Goal: Information Seeking & Learning: Learn about a topic

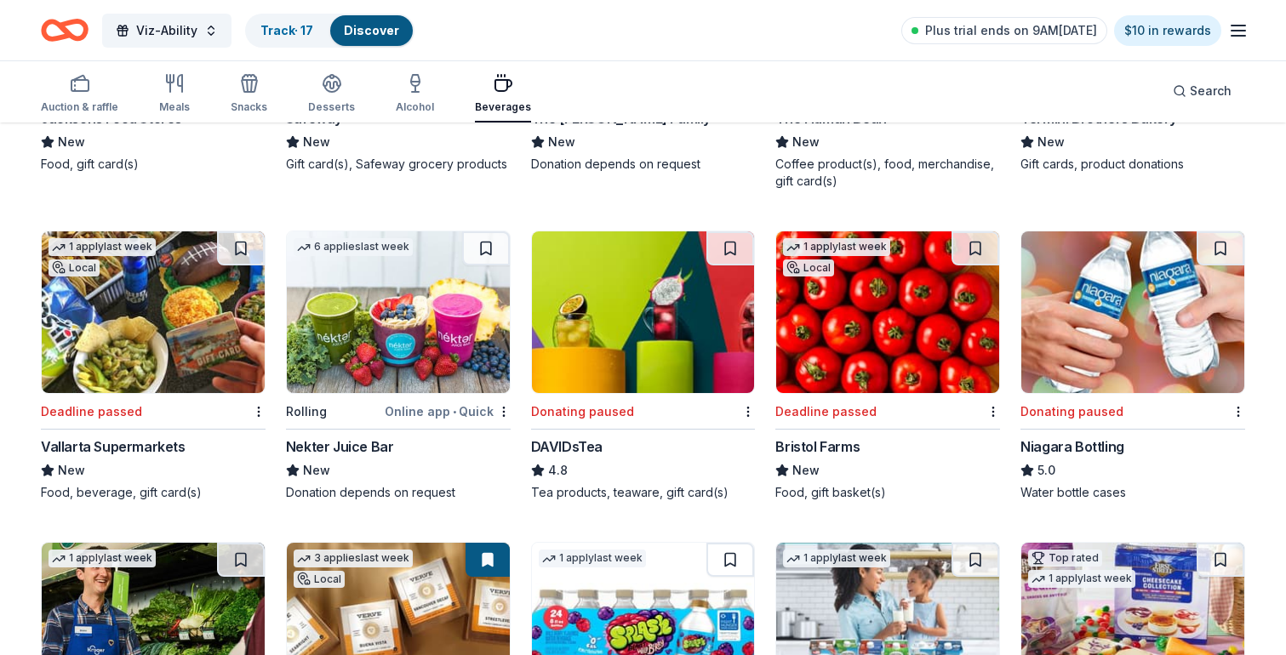
scroll to position [736, 0]
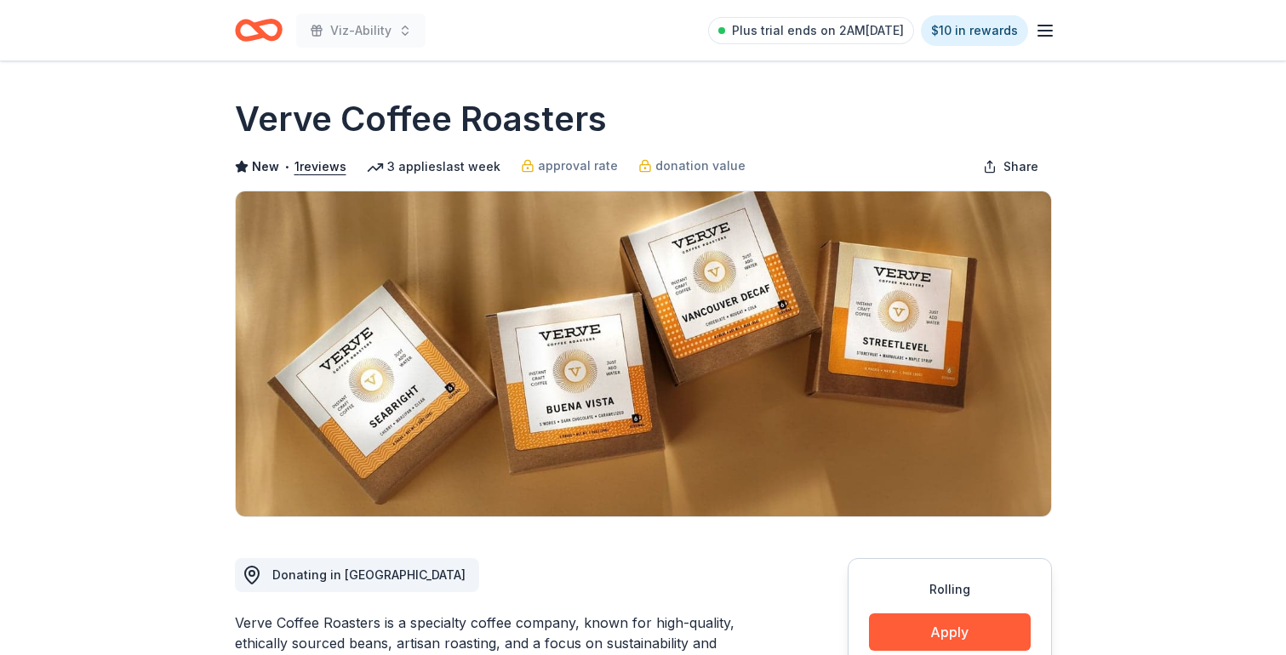
click at [254, 26] on icon "Home" at bounding box center [266, 29] width 26 height 17
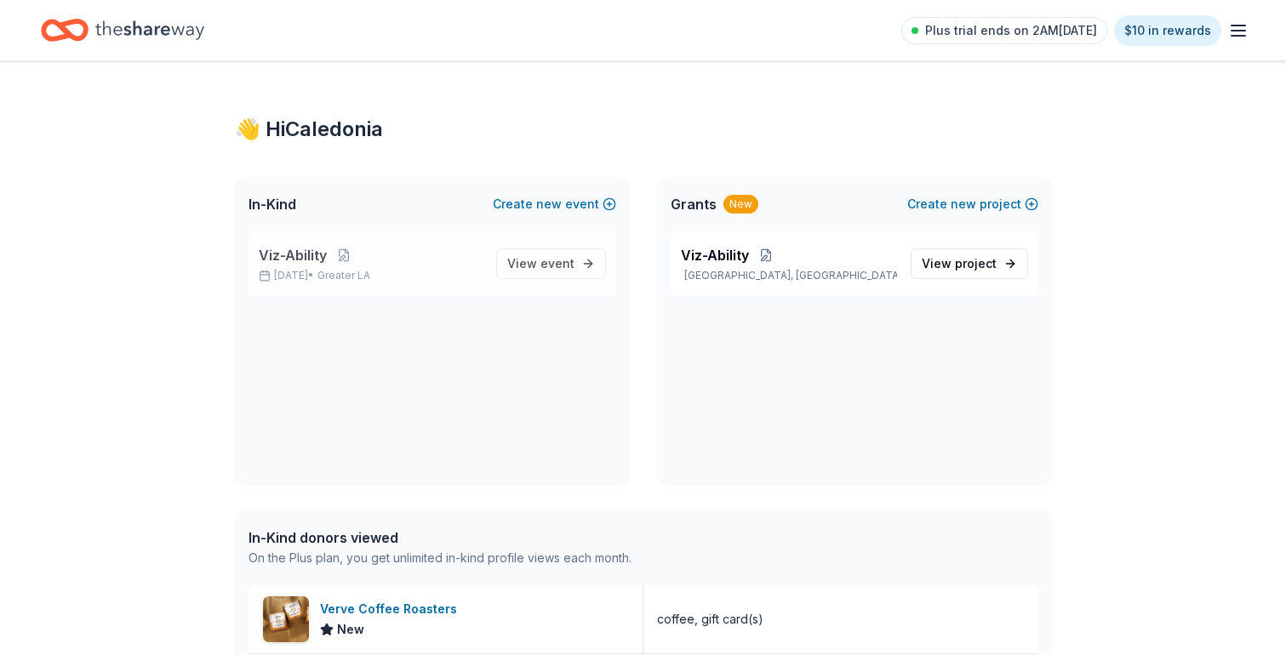
click at [295, 255] on span "Viz-Ability" at bounding box center [293, 255] width 68 height 20
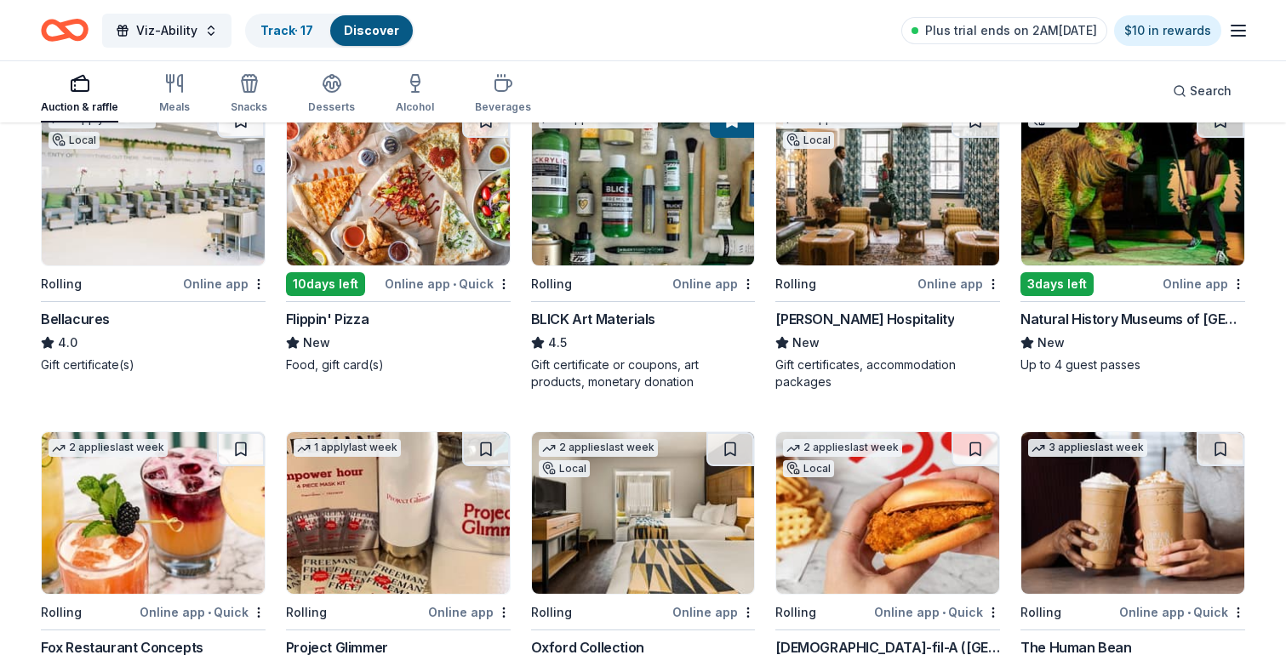
scroll to position [2841, 0]
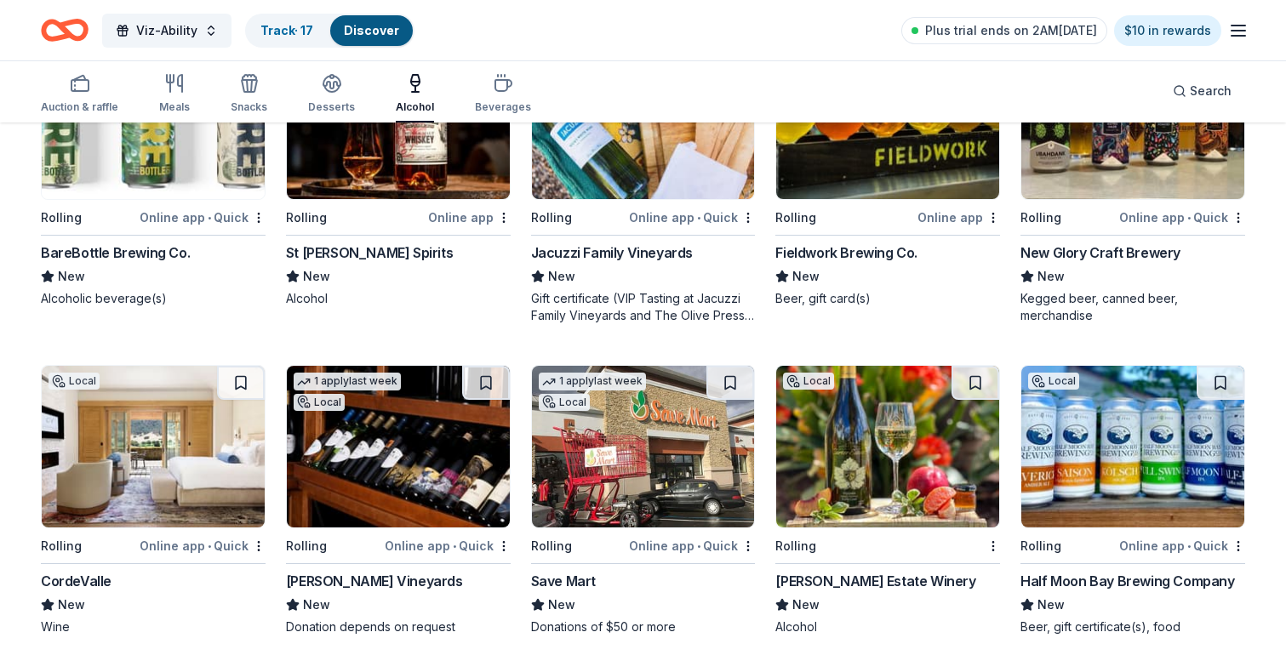
scroll to position [1260, 0]
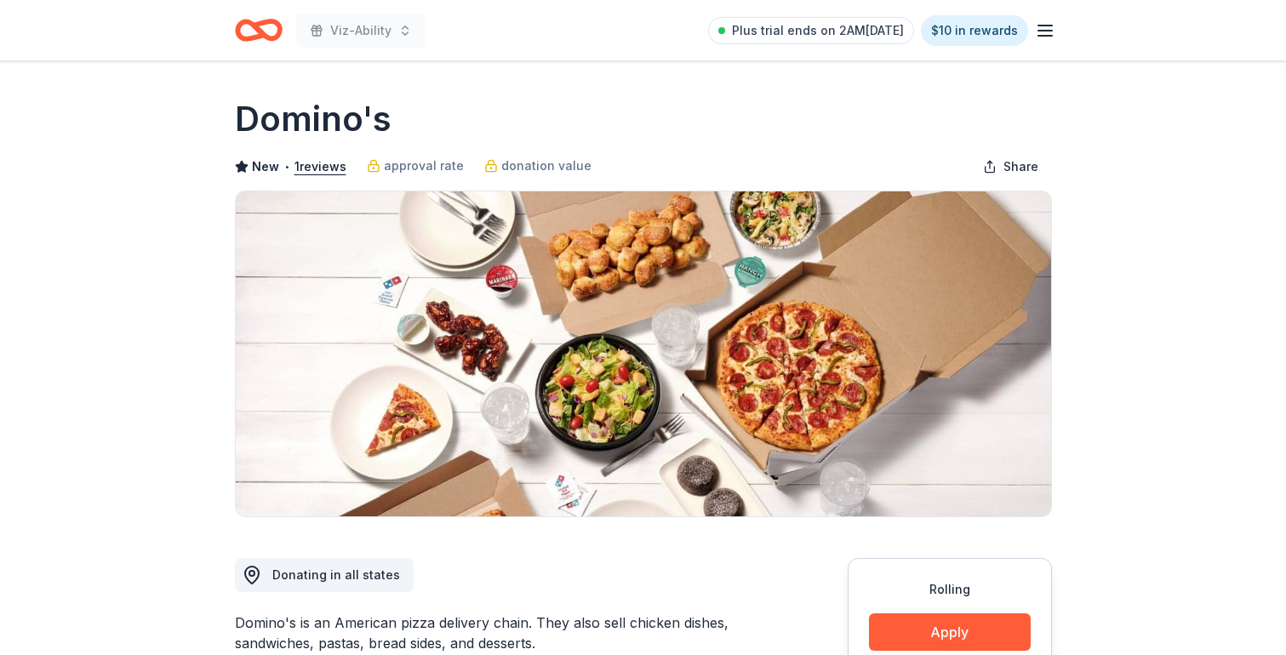
scroll to position [7, 0]
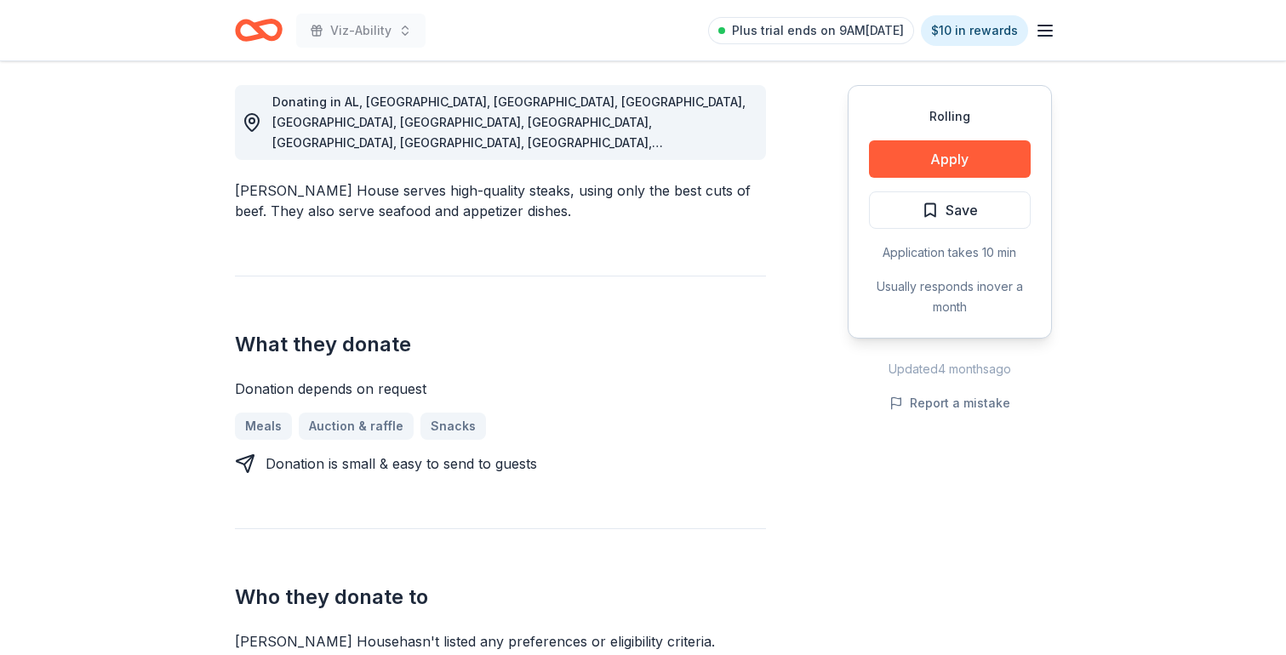
scroll to position [474, 0]
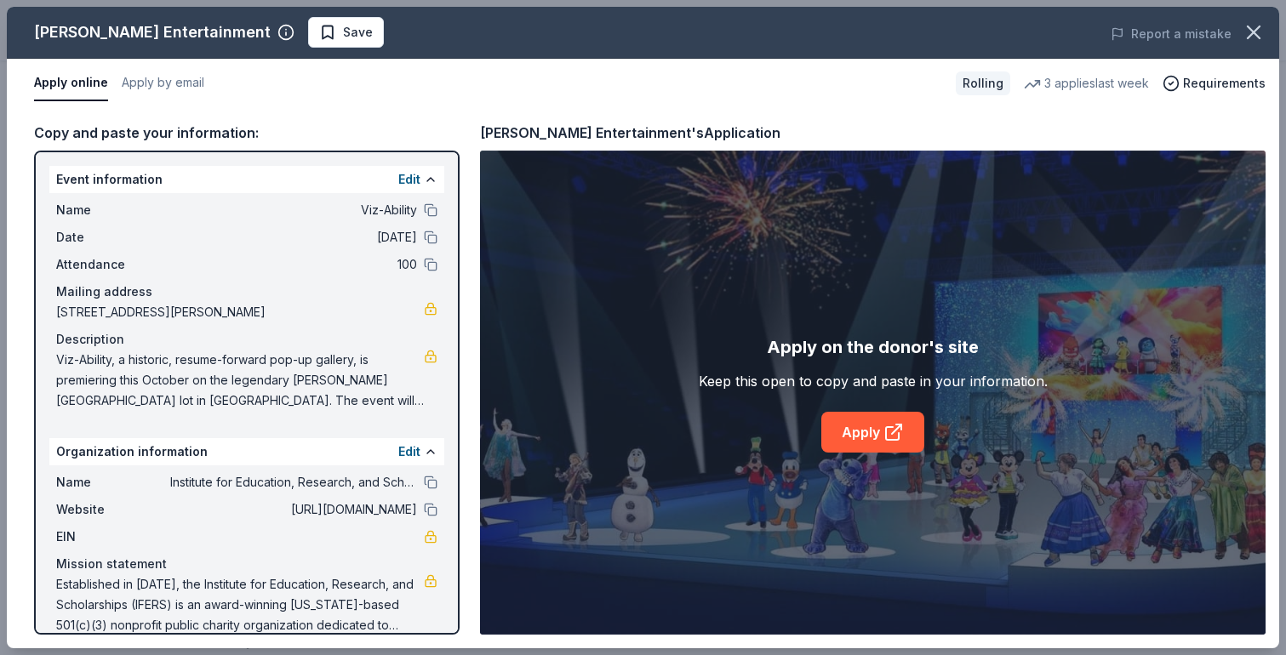
scroll to position [7, 0]
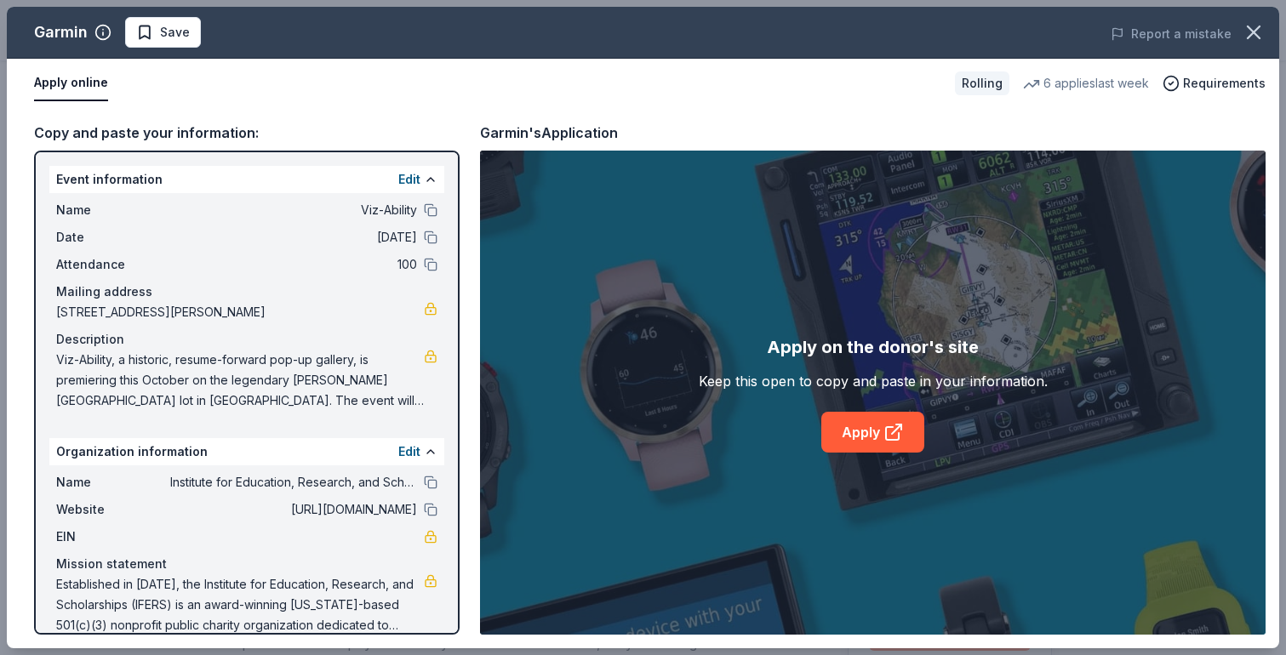
scroll to position [262, 0]
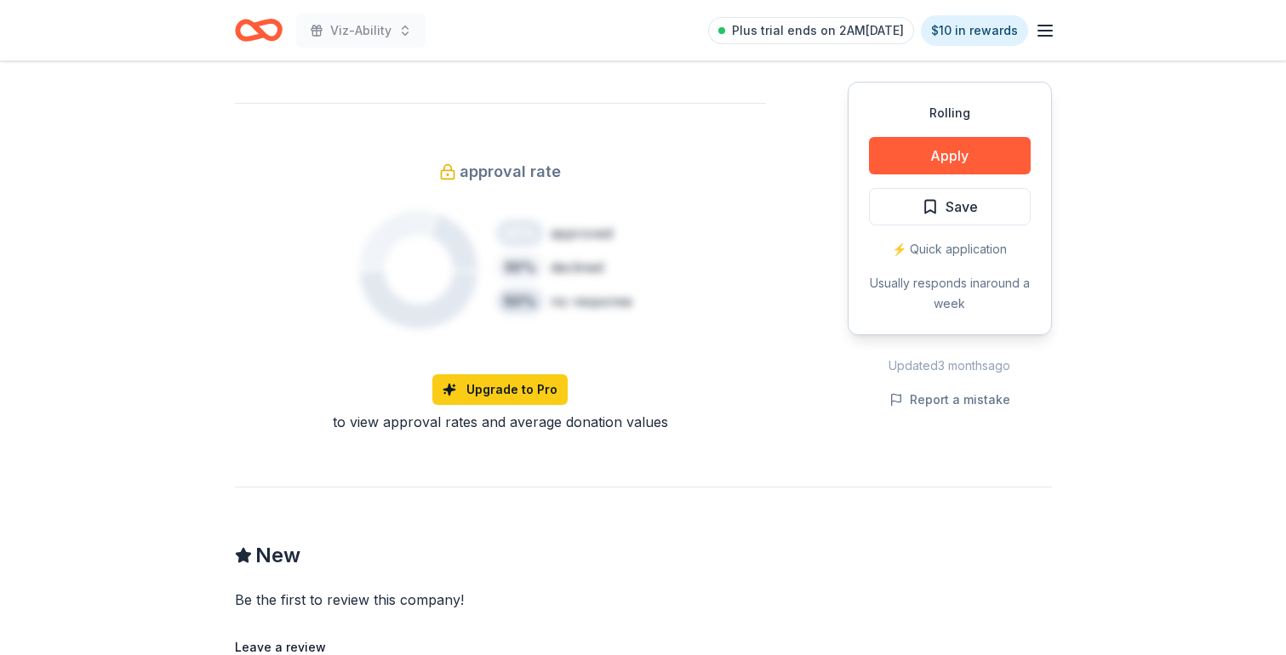
scroll to position [1170, 0]
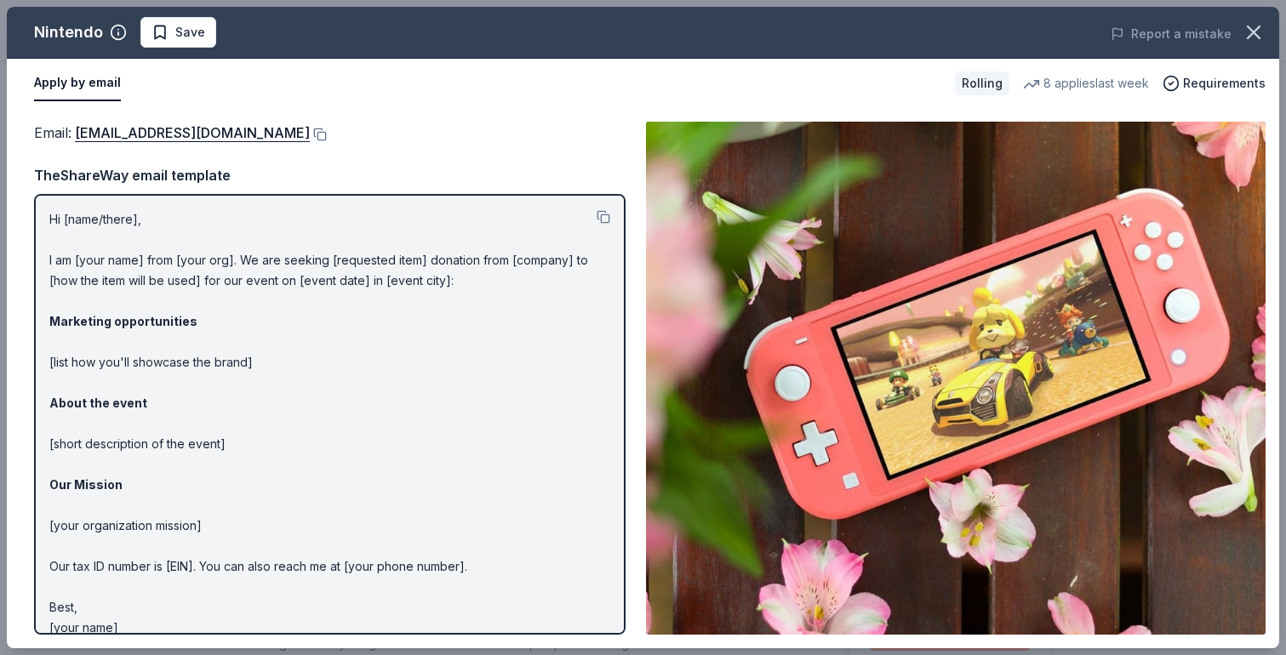
scroll to position [391, 0]
click at [1251, 39] on icon "button" at bounding box center [1254, 32] width 24 height 24
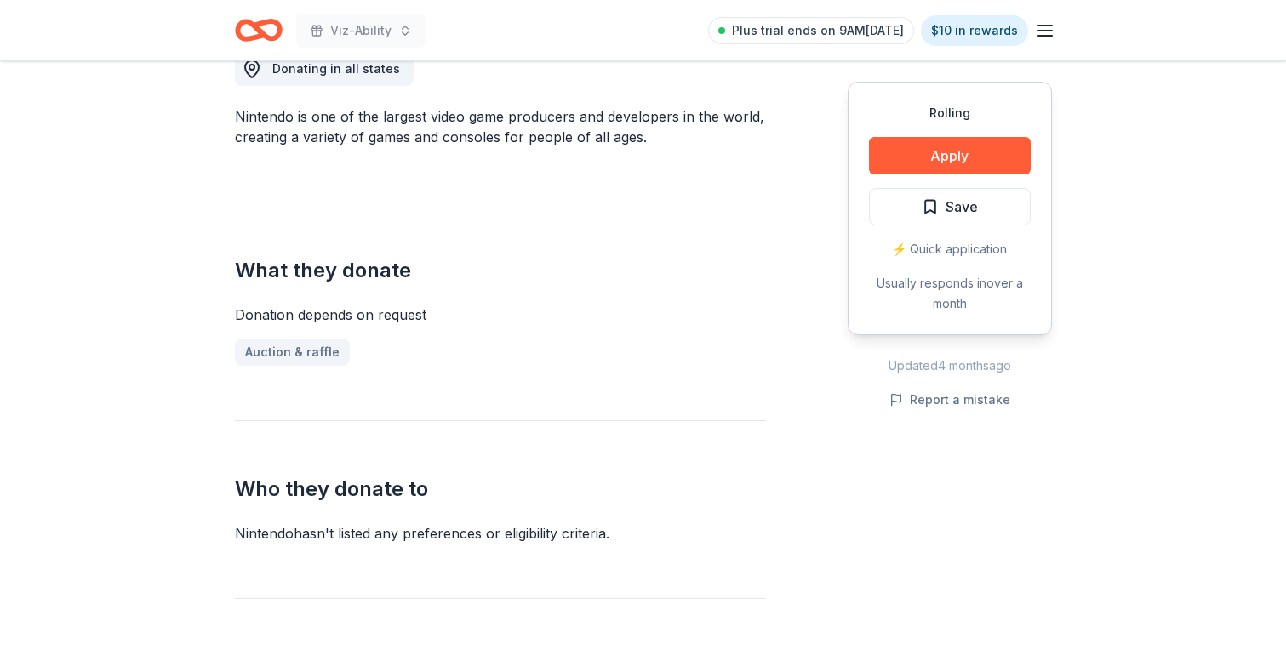
scroll to position [0, 0]
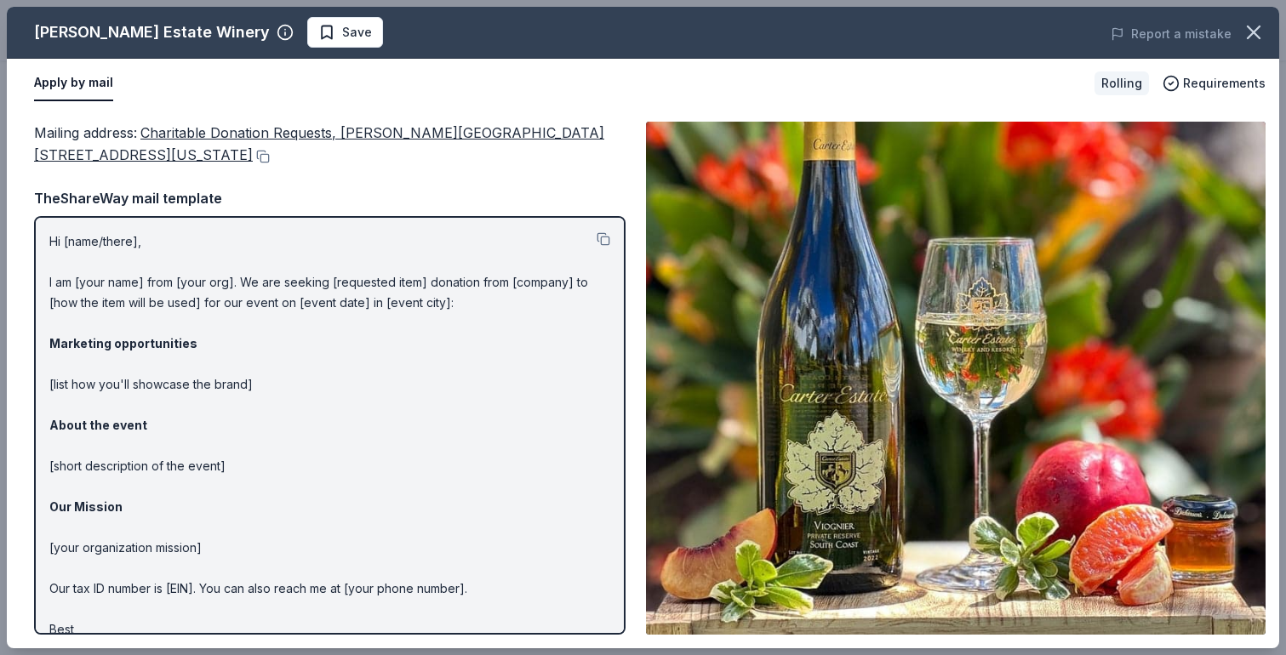
scroll to position [41, 0]
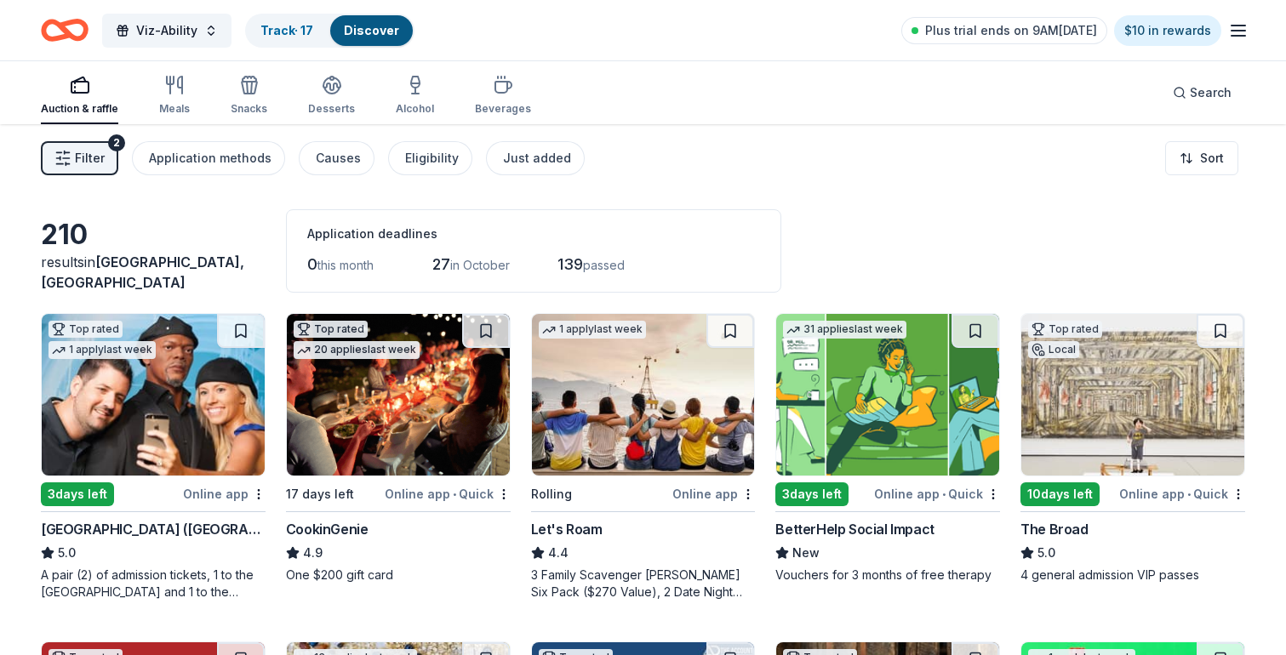
scroll to position [3, 0]
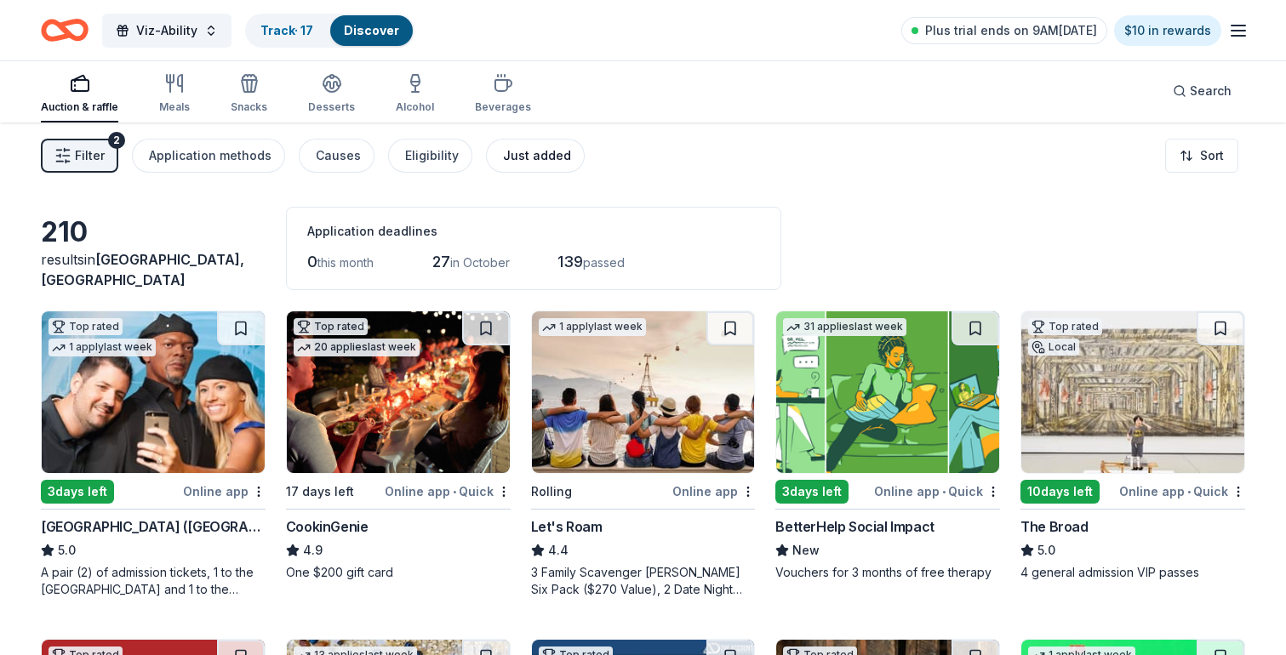
click at [533, 170] on button "Just added" at bounding box center [535, 156] width 99 height 34
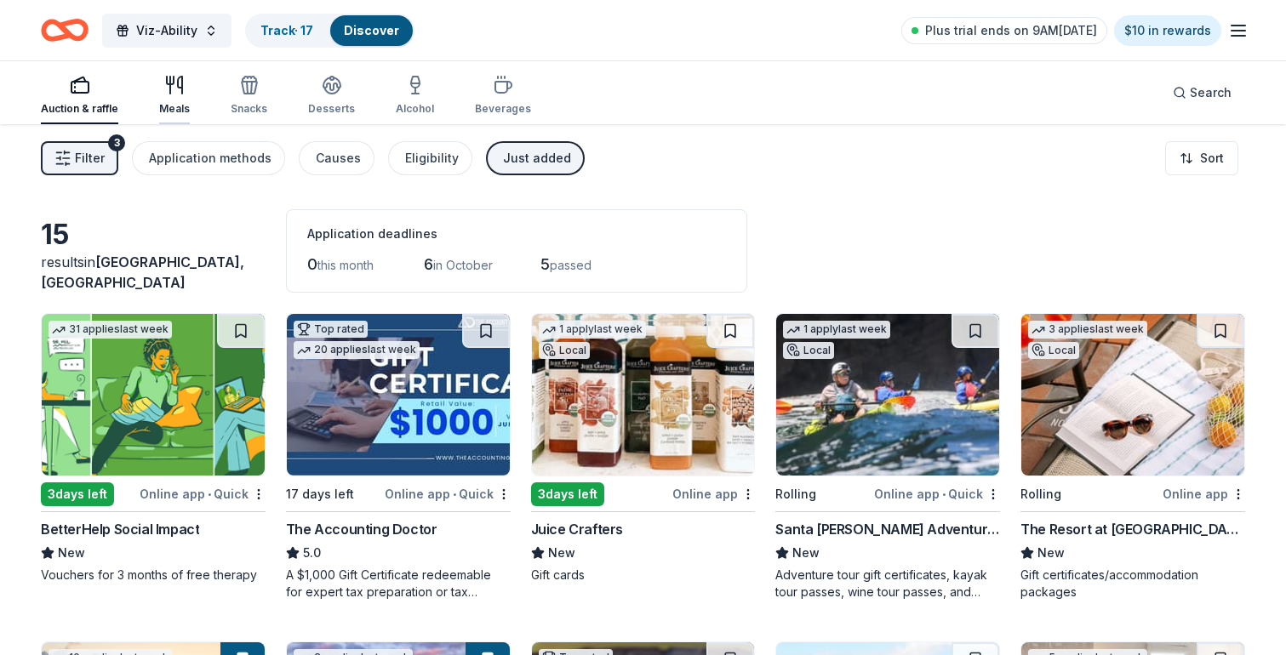
click at [171, 87] on icon "button" at bounding box center [174, 85] width 20 height 20
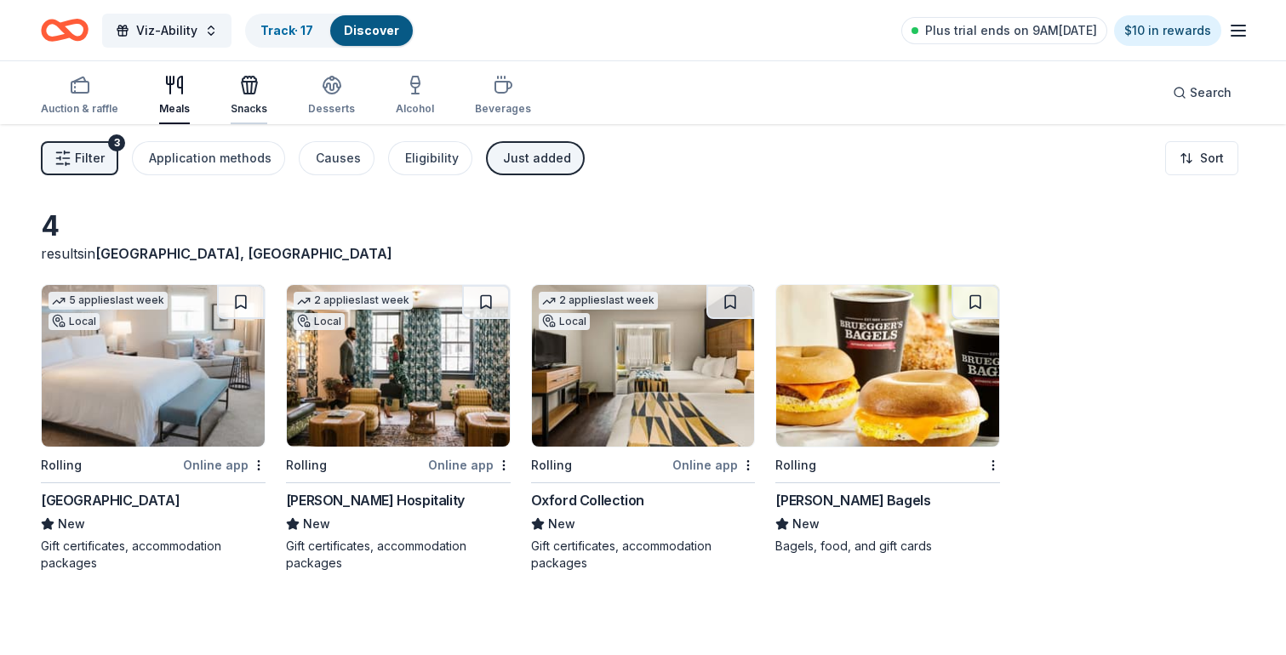
click at [255, 77] on icon "button" at bounding box center [249, 85] width 20 height 20
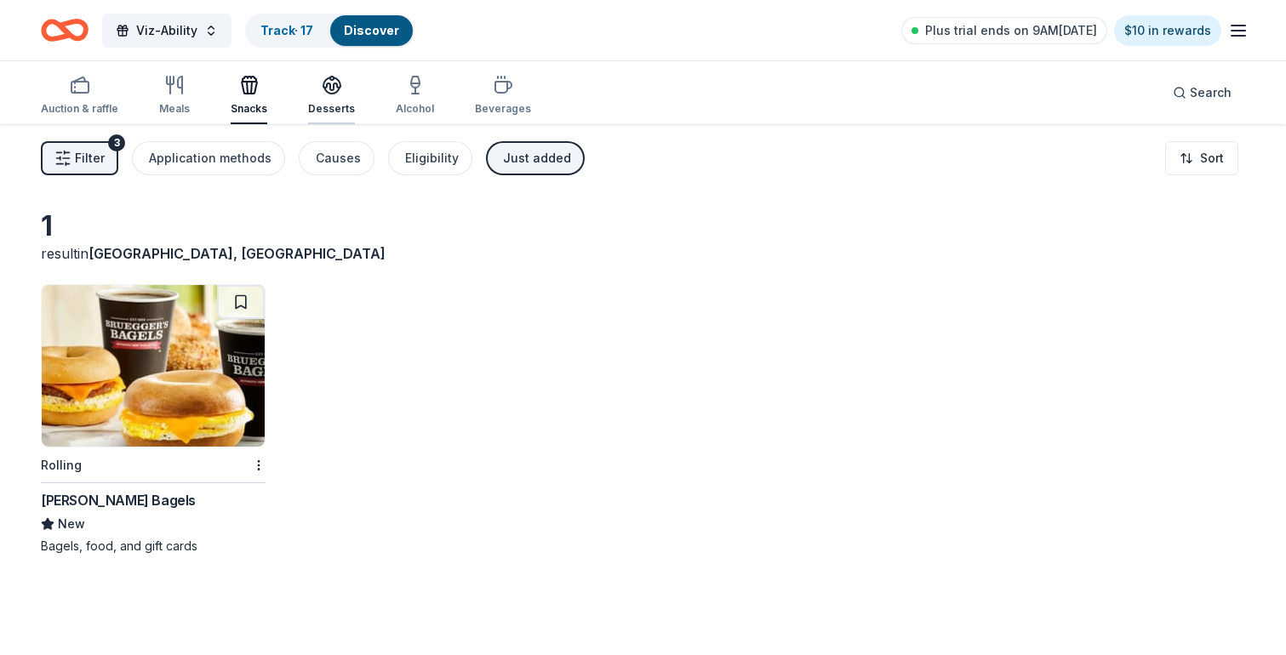
click at [332, 106] on div "Desserts" at bounding box center [331, 109] width 47 height 14
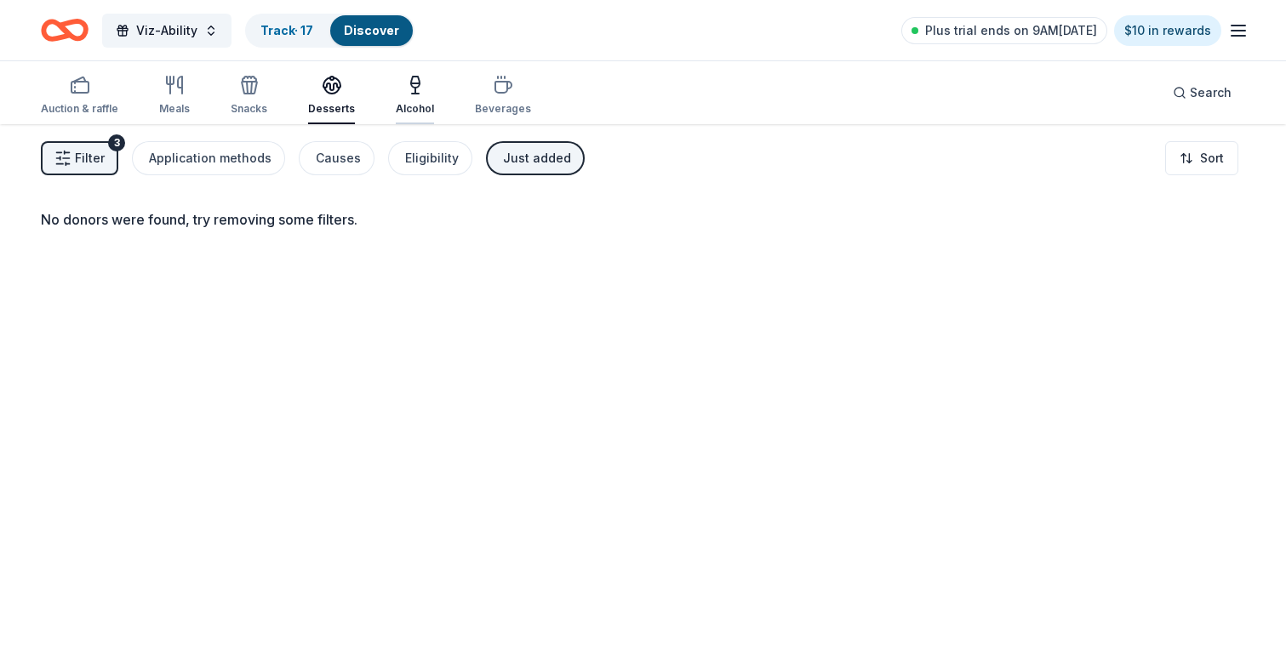
click at [413, 91] on icon "button" at bounding box center [415, 85] width 20 height 20
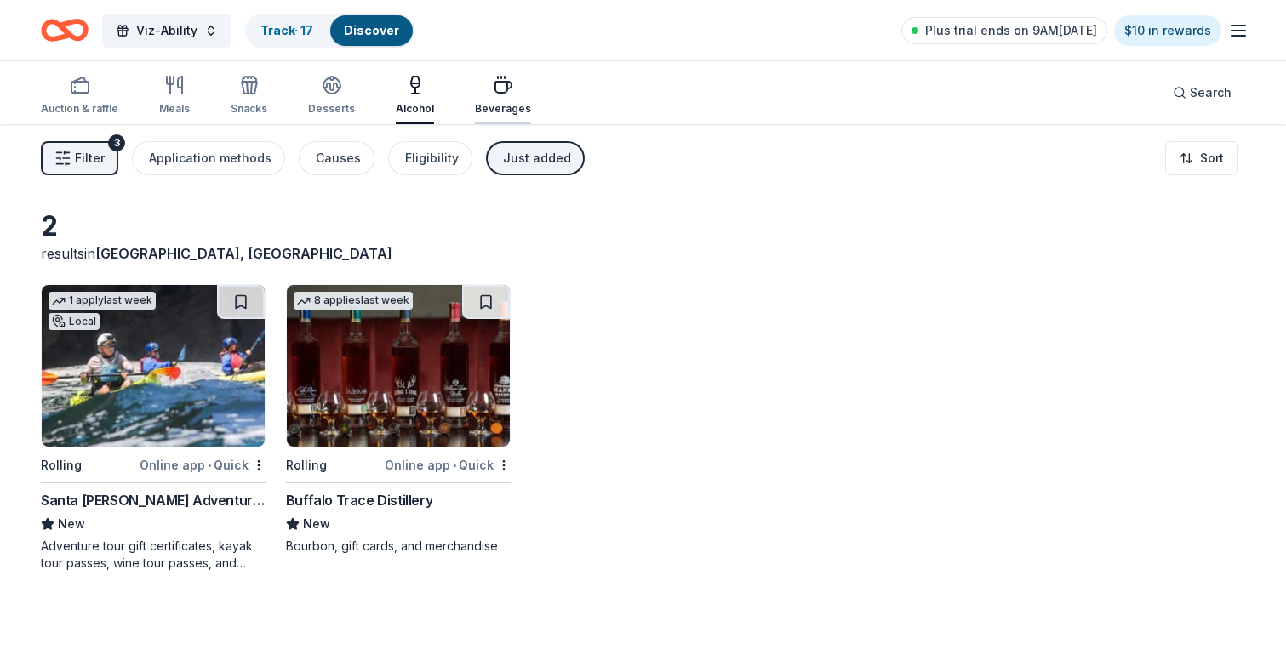
click at [499, 90] on icon "button" at bounding box center [503, 87] width 16 height 11
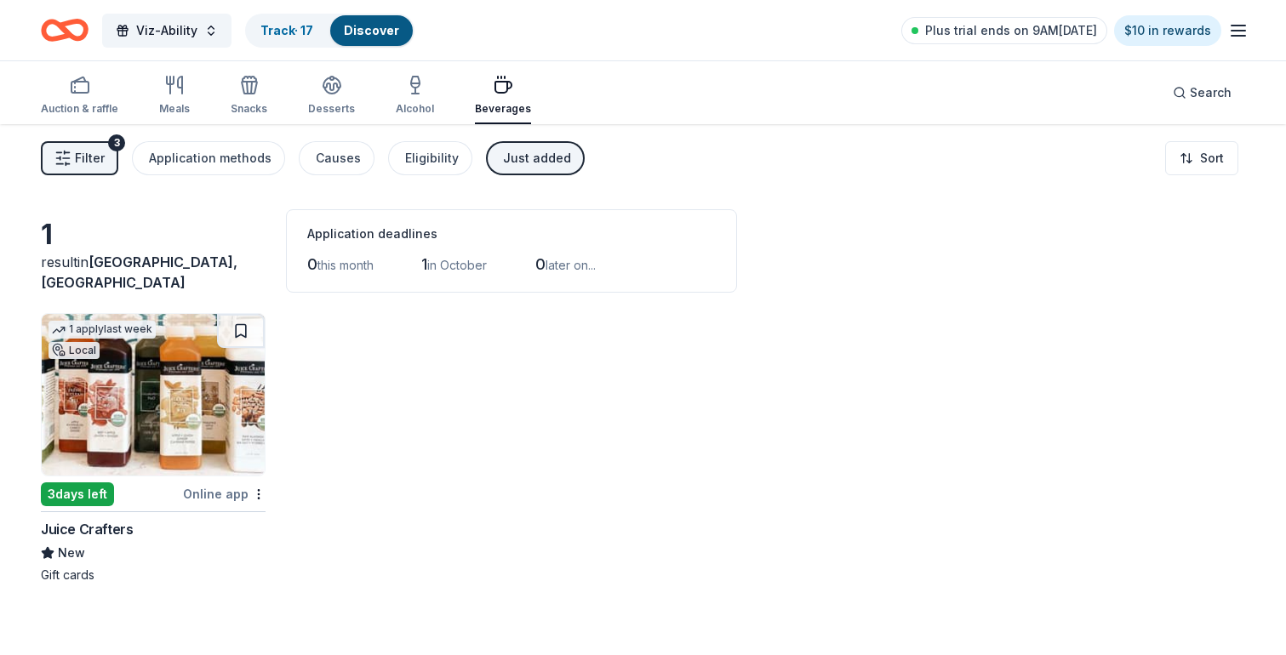
click at [518, 167] on div "Just added" at bounding box center [537, 158] width 68 height 20
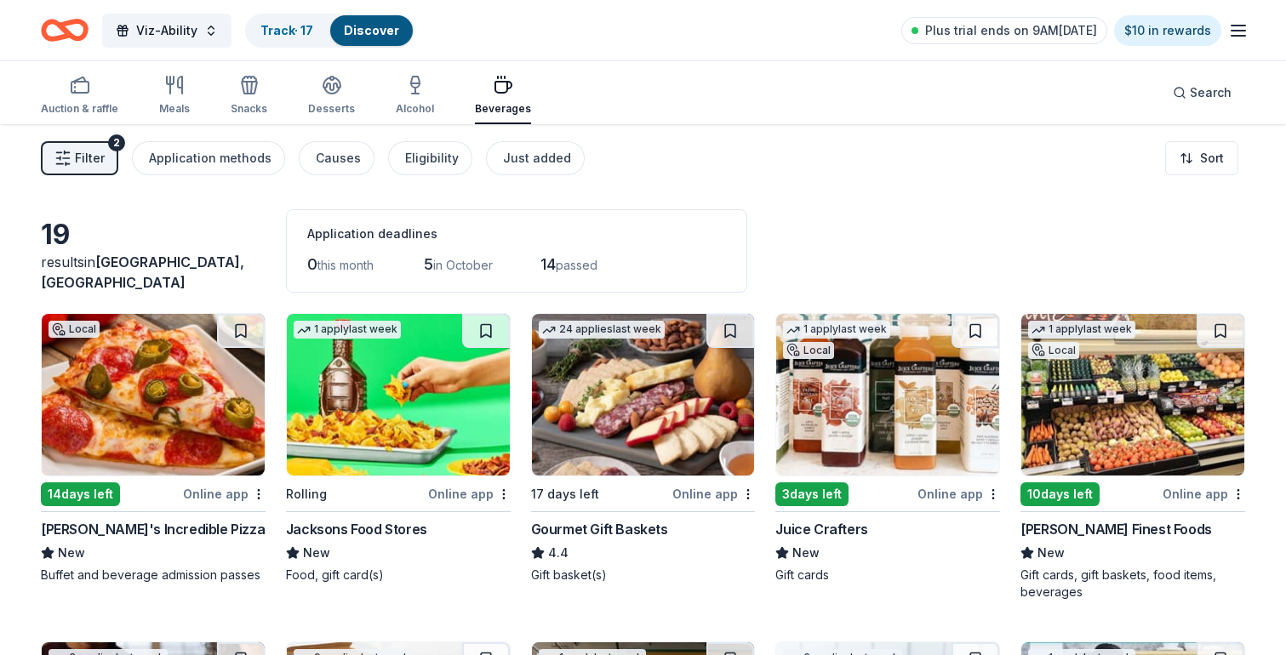
click at [569, 264] on span "passed" at bounding box center [577, 265] width 42 height 14
click at [553, 260] on span "14" at bounding box center [548, 264] width 15 height 18
click at [96, 160] on span "Filter" at bounding box center [90, 158] width 30 height 20
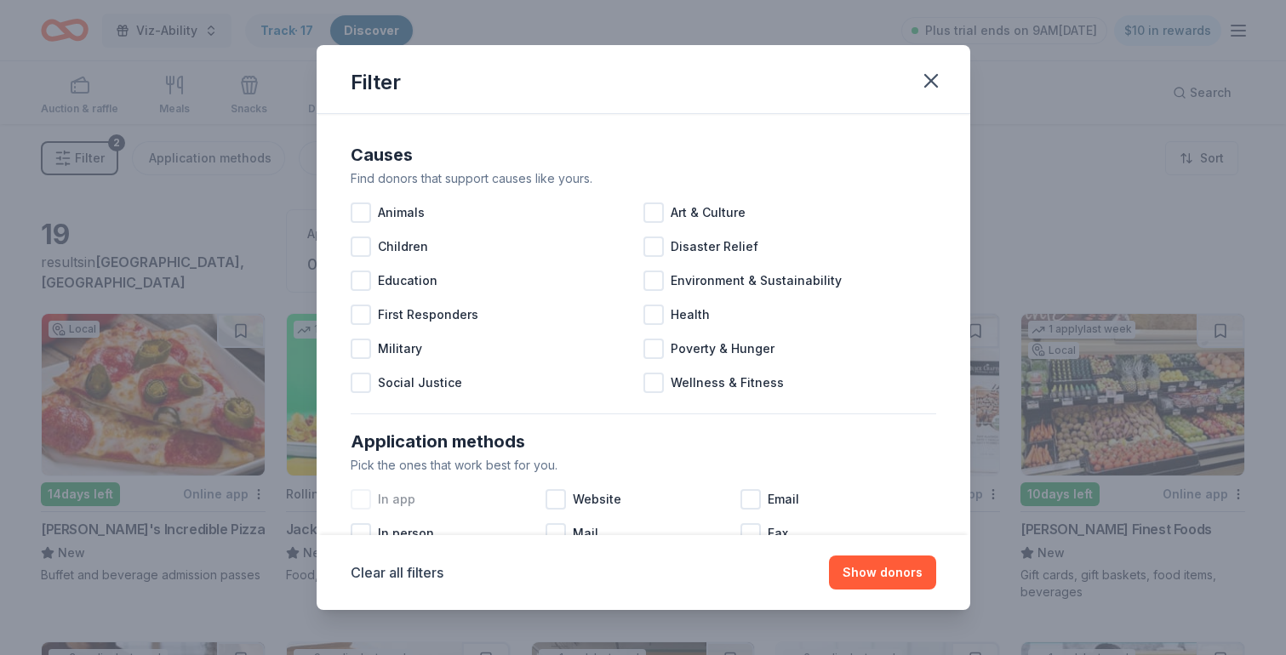
scroll to position [701, 0]
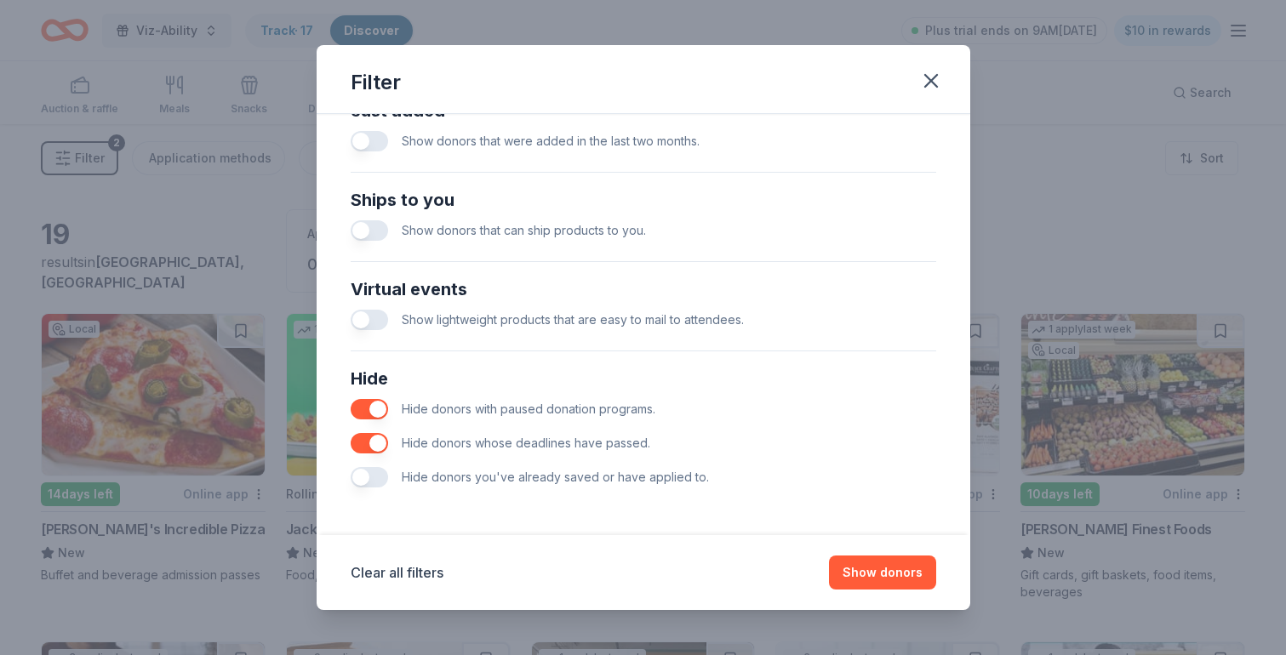
click at [375, 438] on button "button" at bounding box center [369, 443] width 37 height 20
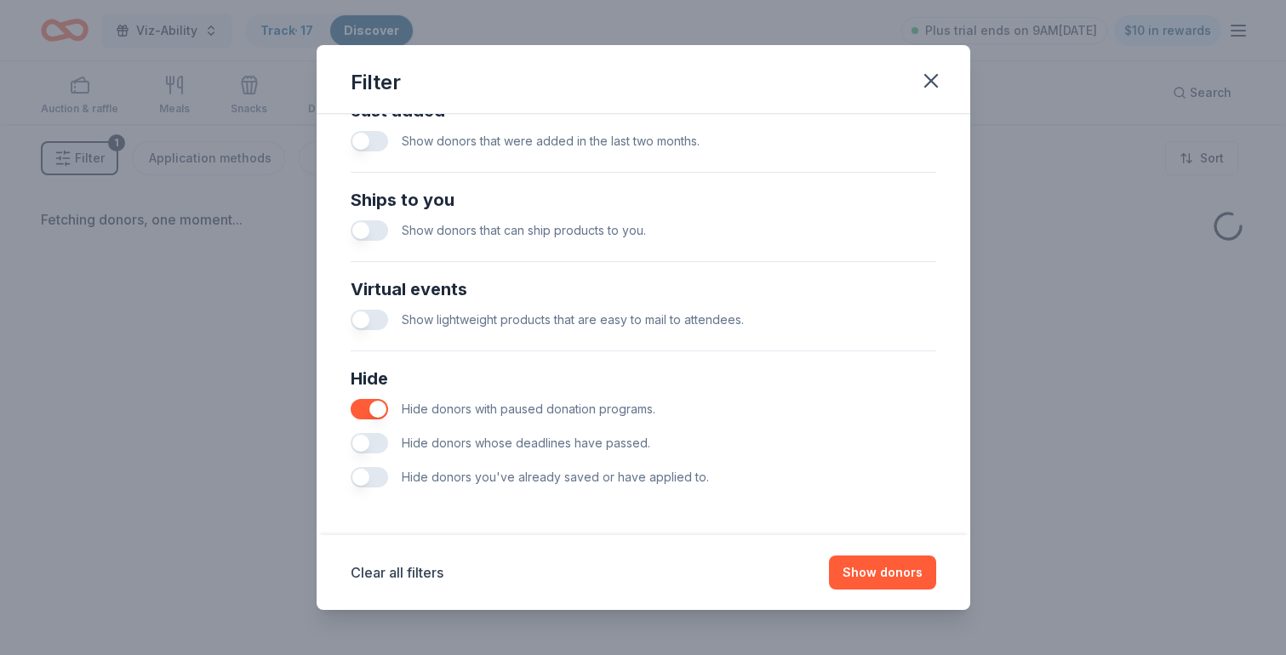
click at [375, 409] on button "button" at bounding box center [369, 409] width 37 height 20
click at [908, 574] on button "Show donors" at bounding box center [882, 573] width 107 height 34
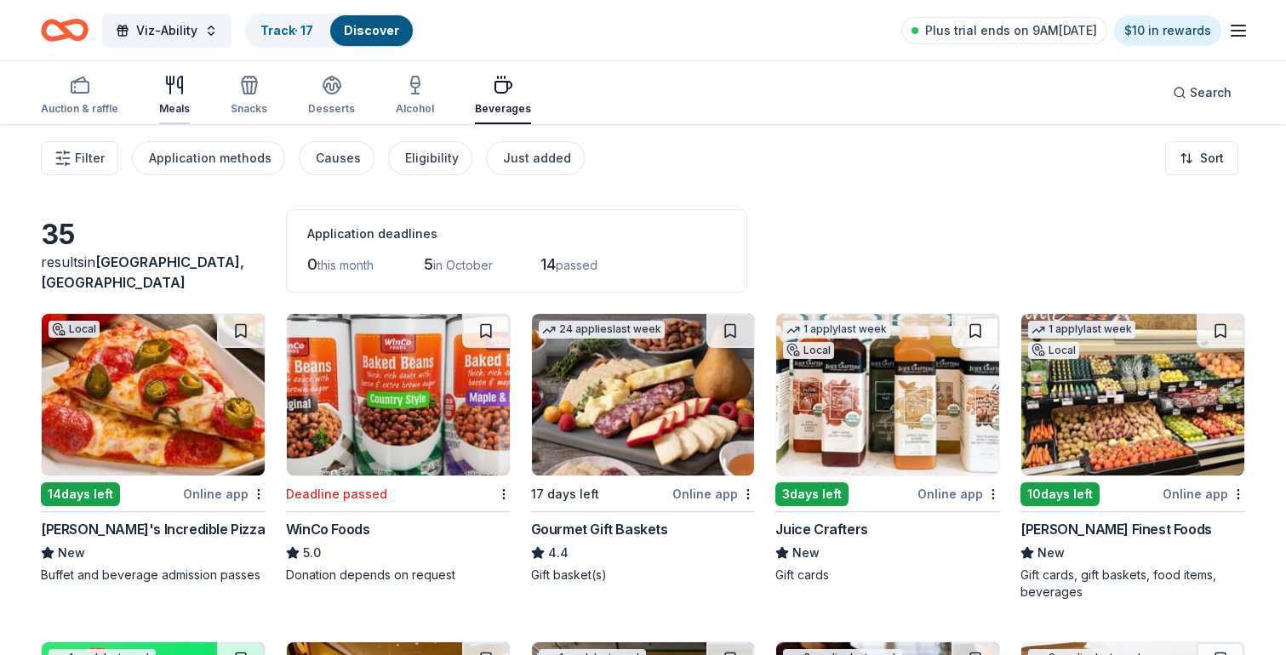
click at [179, 84] on icon "button" at bounding box center [174, 85] width 20 height 20
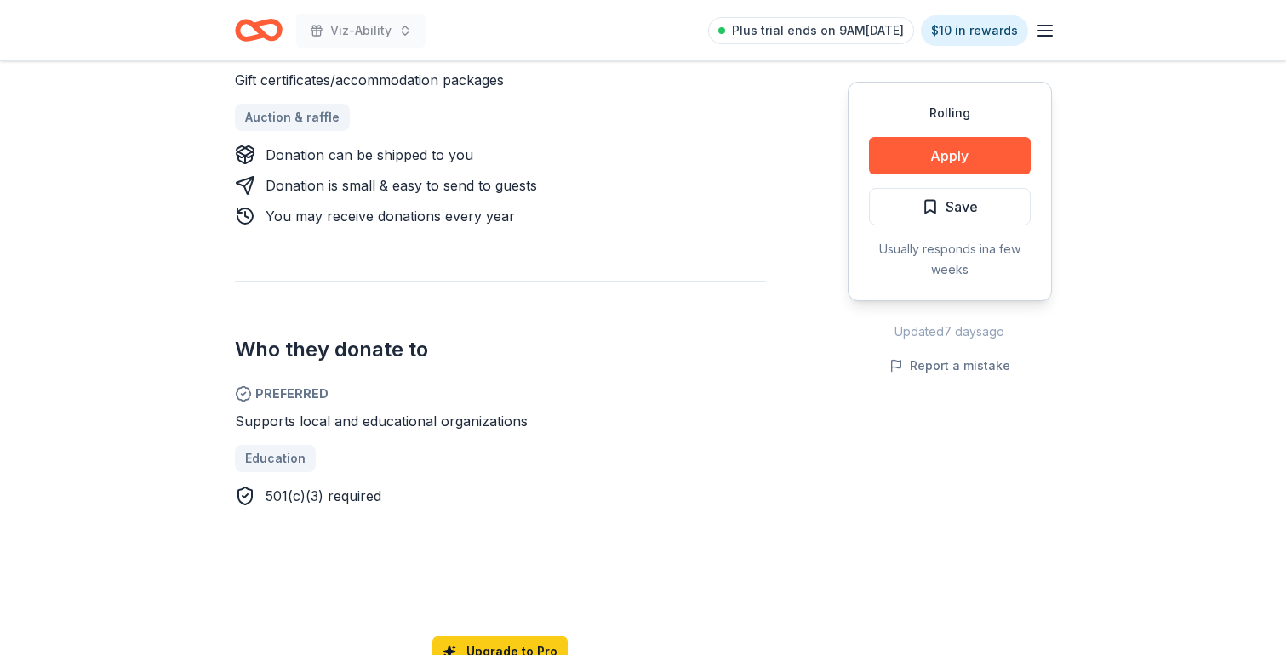
scroll to position [760, 0]
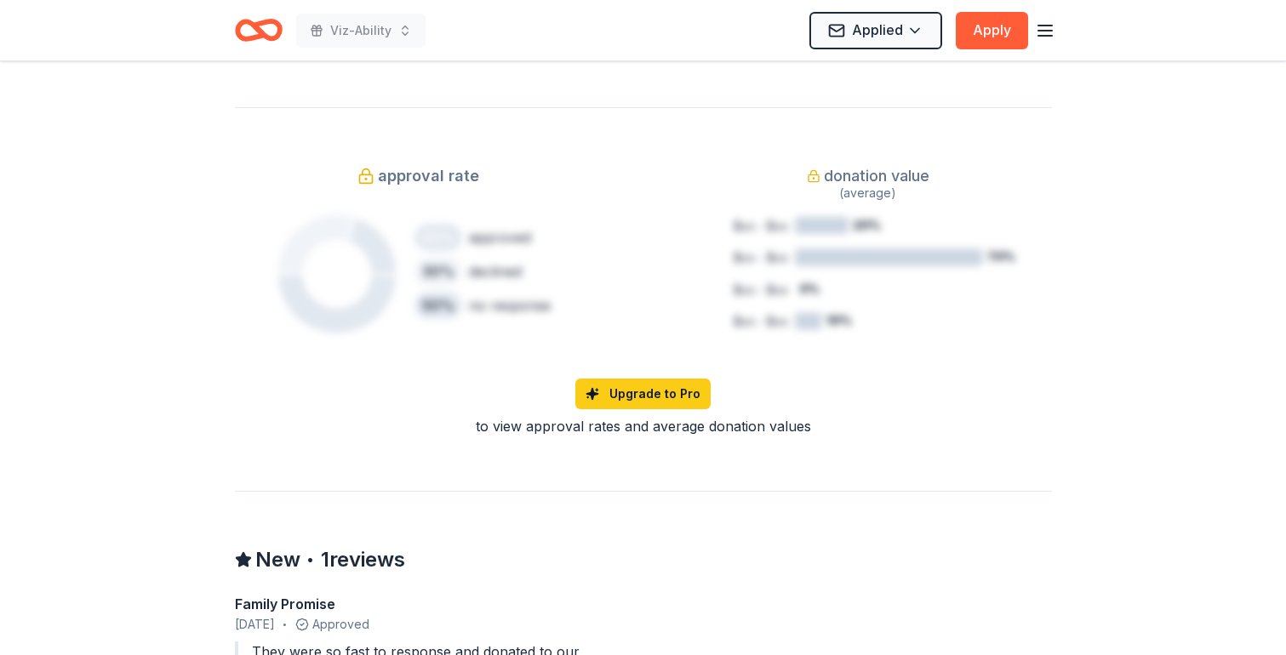
scroll to position [1153, 0]
